Goal: Information Seeking & Learning: Learn about a topic

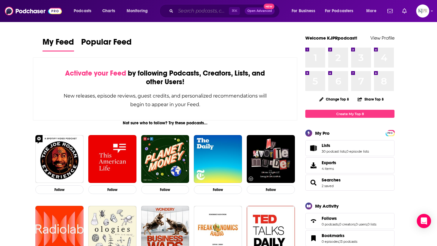
click at [192, 9] on input "Search podcasts, credits, & more..." at bounding box center [202, 11] width 53 height 10
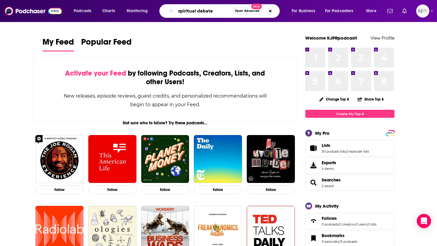
type input "spiritual debate"
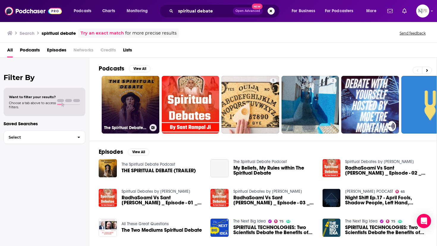
click at [129, 100] on link "The Spiritual Debate Podcast" at bounding box center [131, 105] width 58 height 58
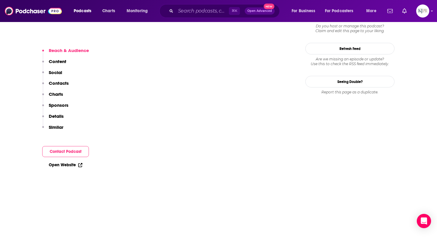
scroll to position [559, 0]
